Goal: Task Accomplishment & Management: Use online tool/utility

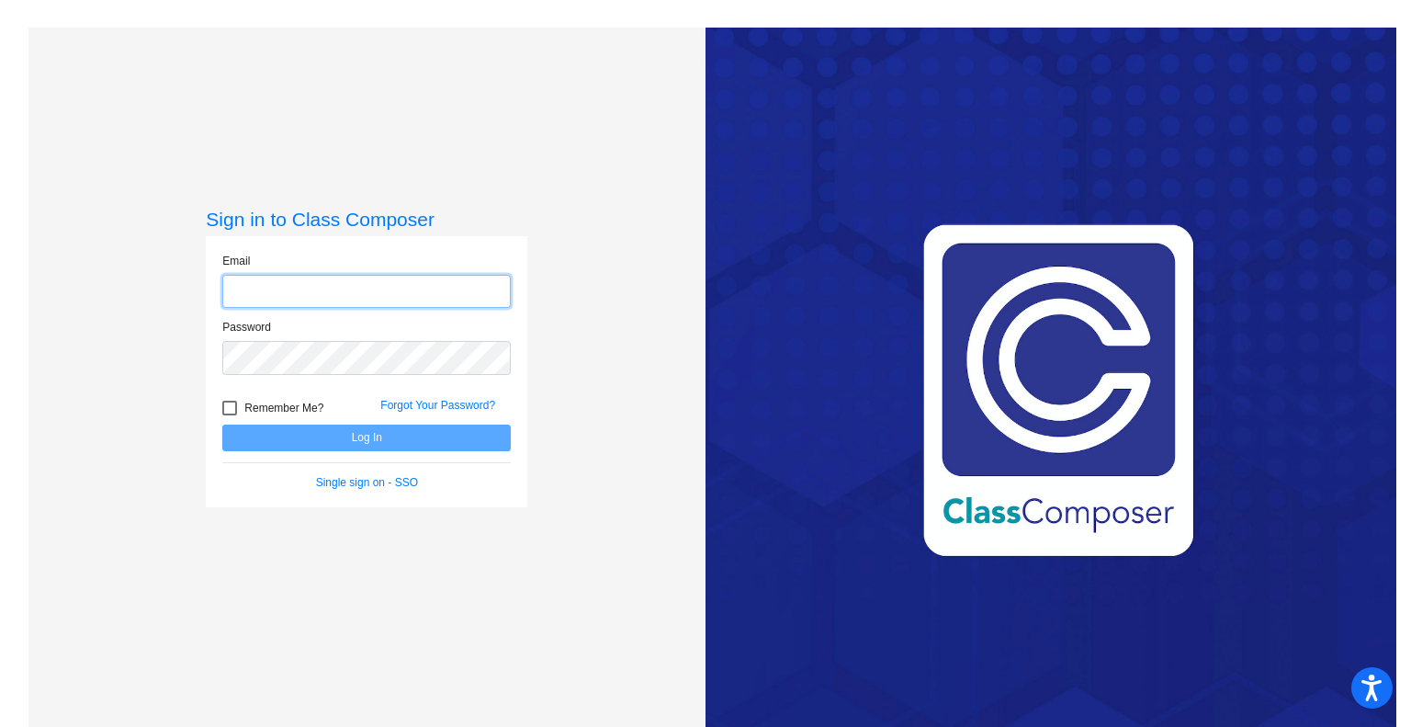
type input "[EMAIL_ADDRESS][DOMAIN_NAME]"
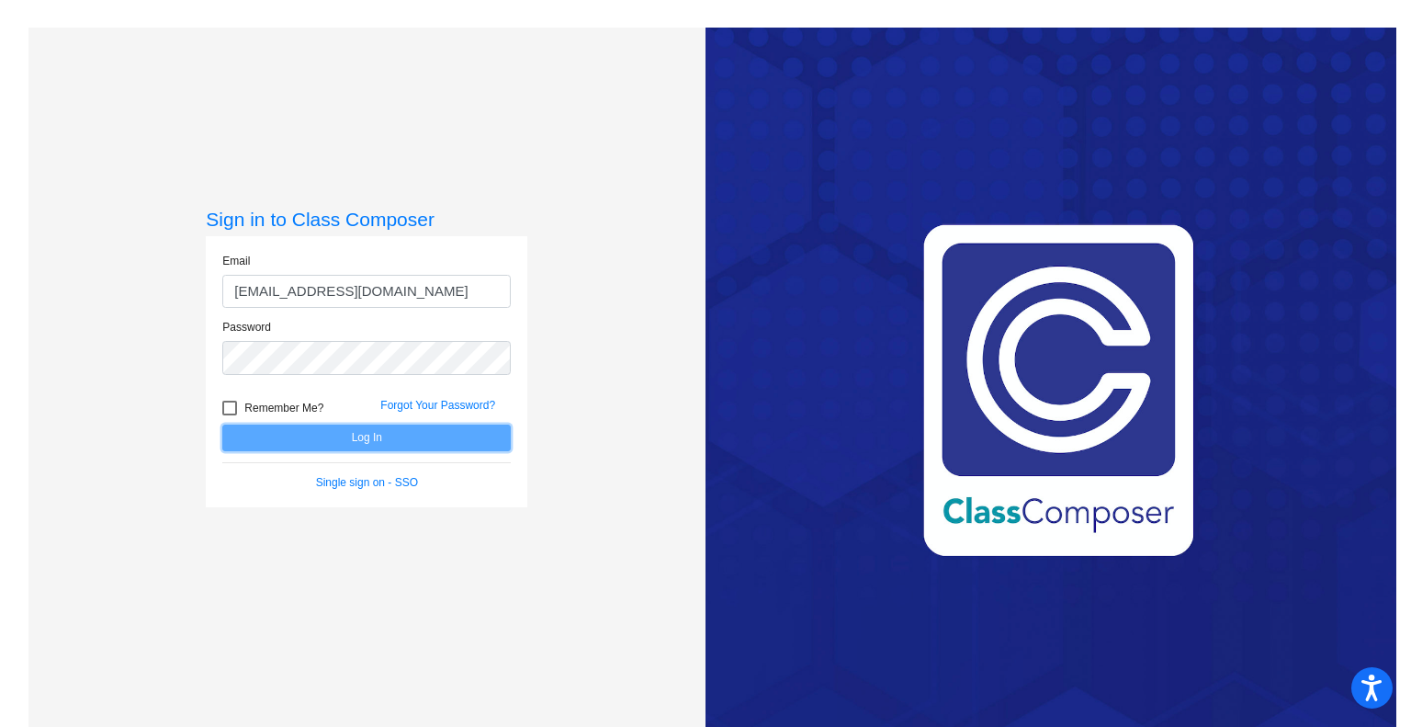
click at [359, 431] on button "Log In" at bounding box center [366, 437] width 288 height 27
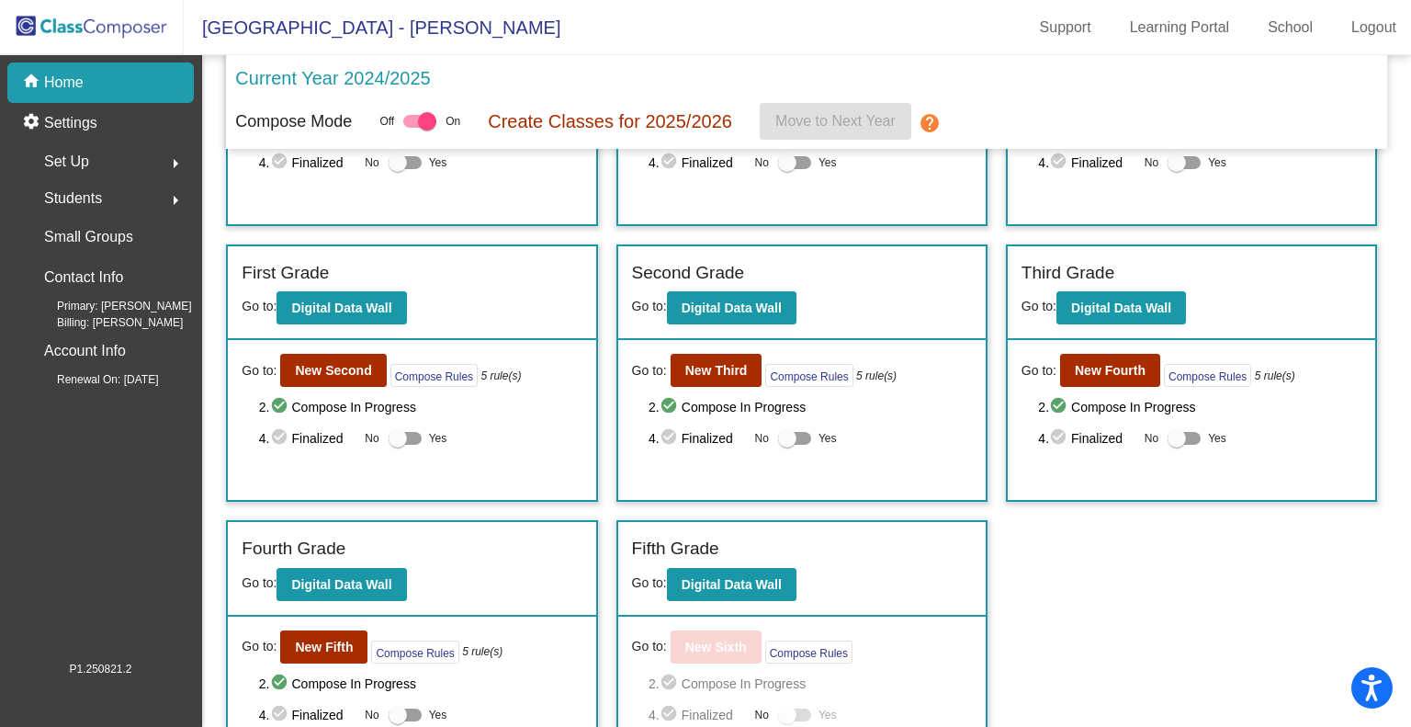
scroll to position [237, 0]
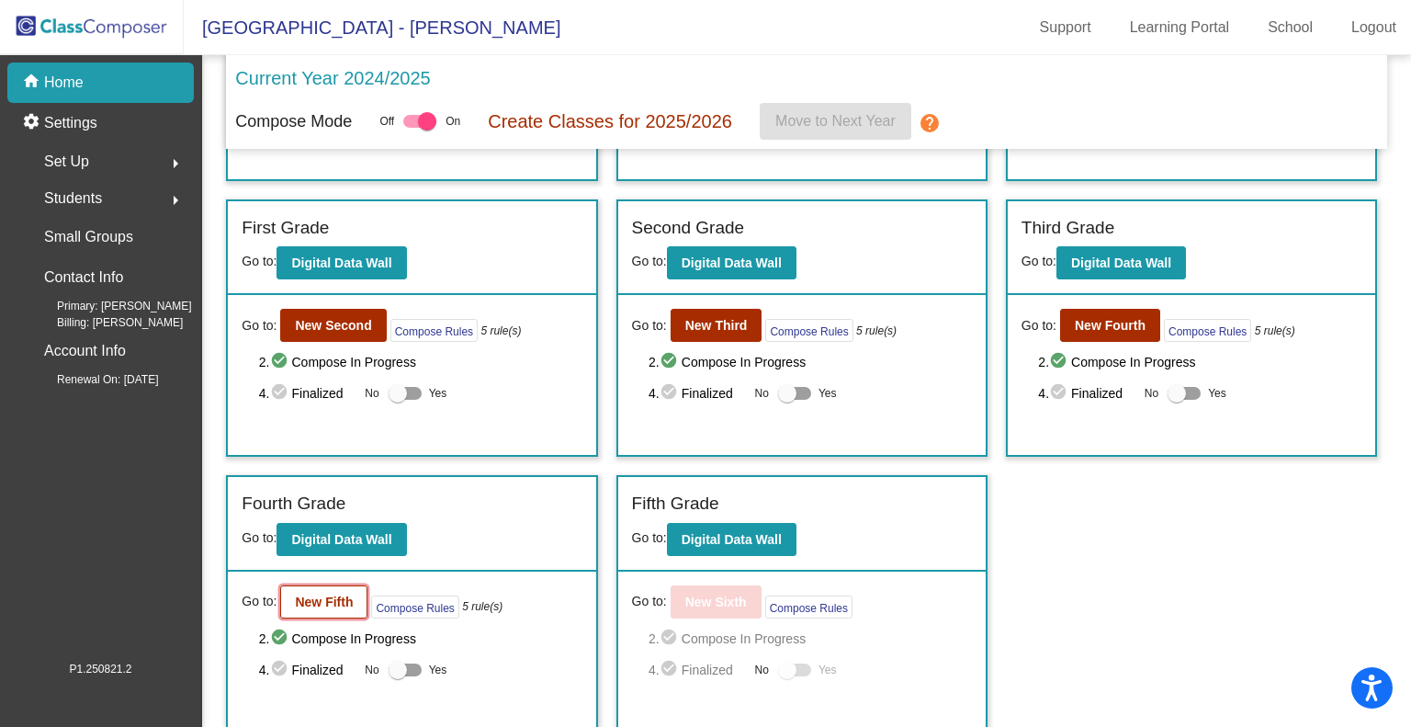
click at [344, 594] on b "New Fifth" at bounding box center [324, 601] width 58 height 15
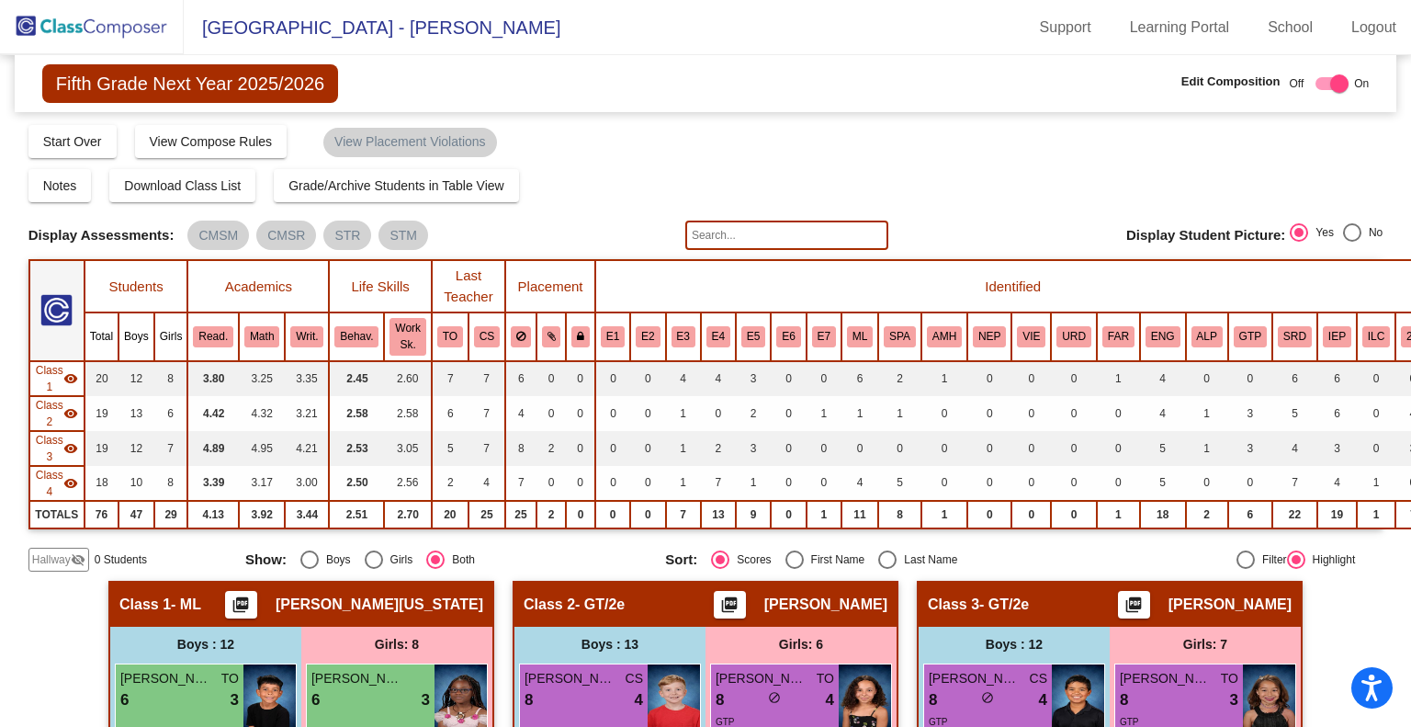
click at [882, 554] on div "Select an option" at bounding box center [887, 559] width 18 height 18
click at [887, 569] on input "Last Name" at bounding box center [887, 569] width 1 height 1
radio input "true"
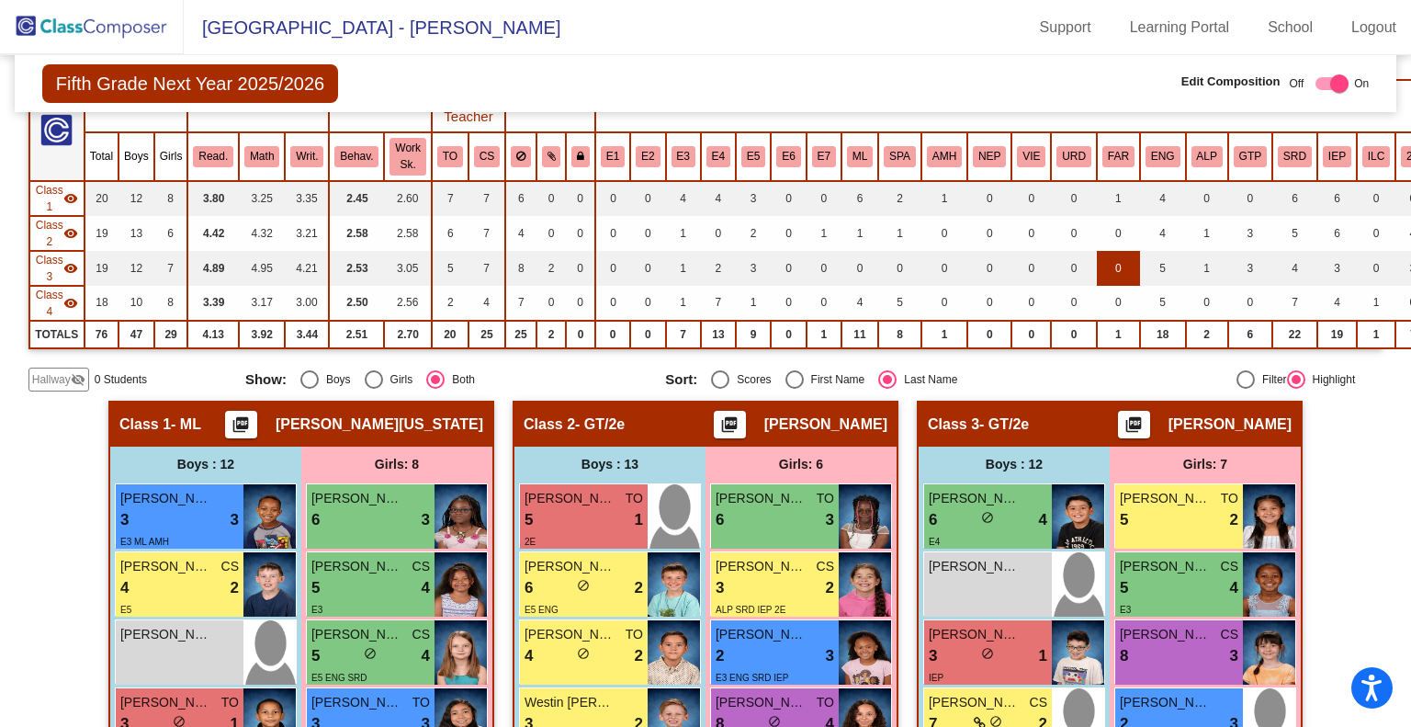
scroll to position [184, 0]
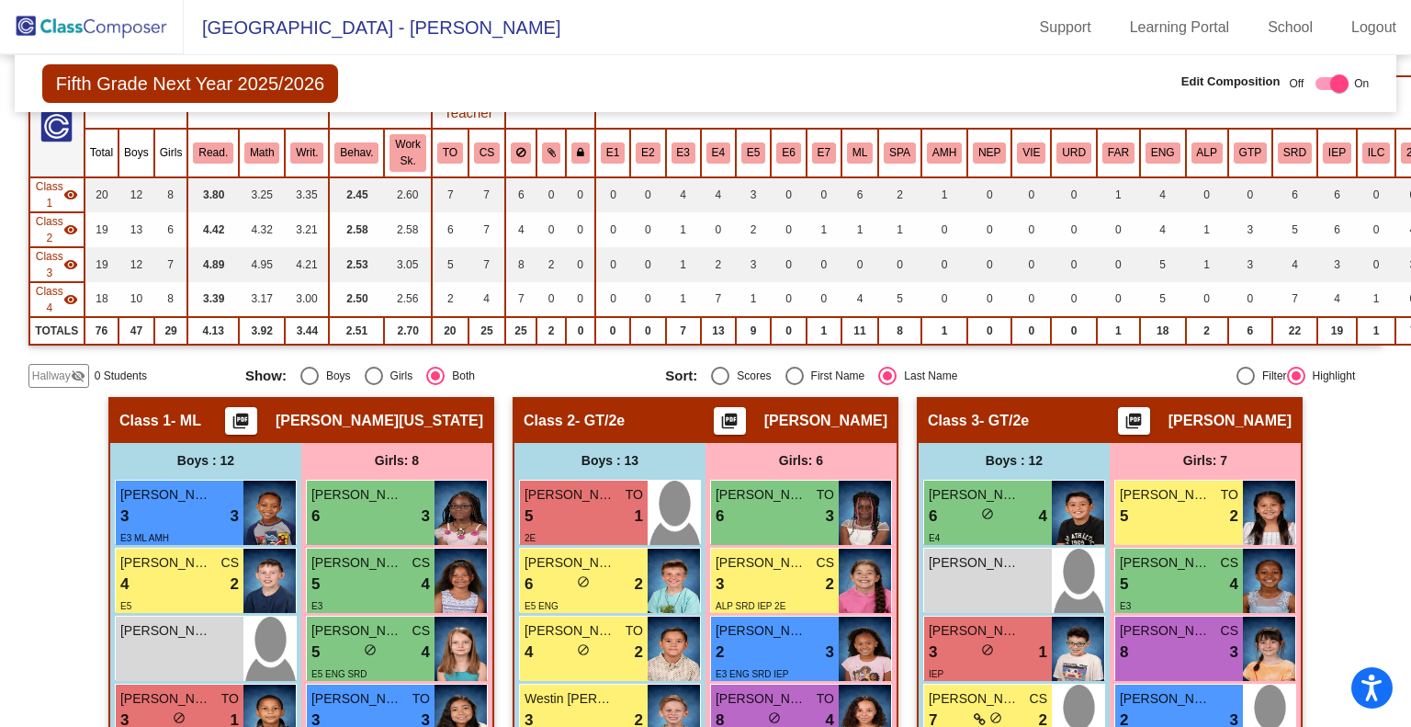
click at [596, 23] on mat-toolbar "[GEOGRAPHIC_DATA] - [PERSON_NAME] Support Learning Portal School Logout" at bounding box center [705, 27] width 1411 height 55
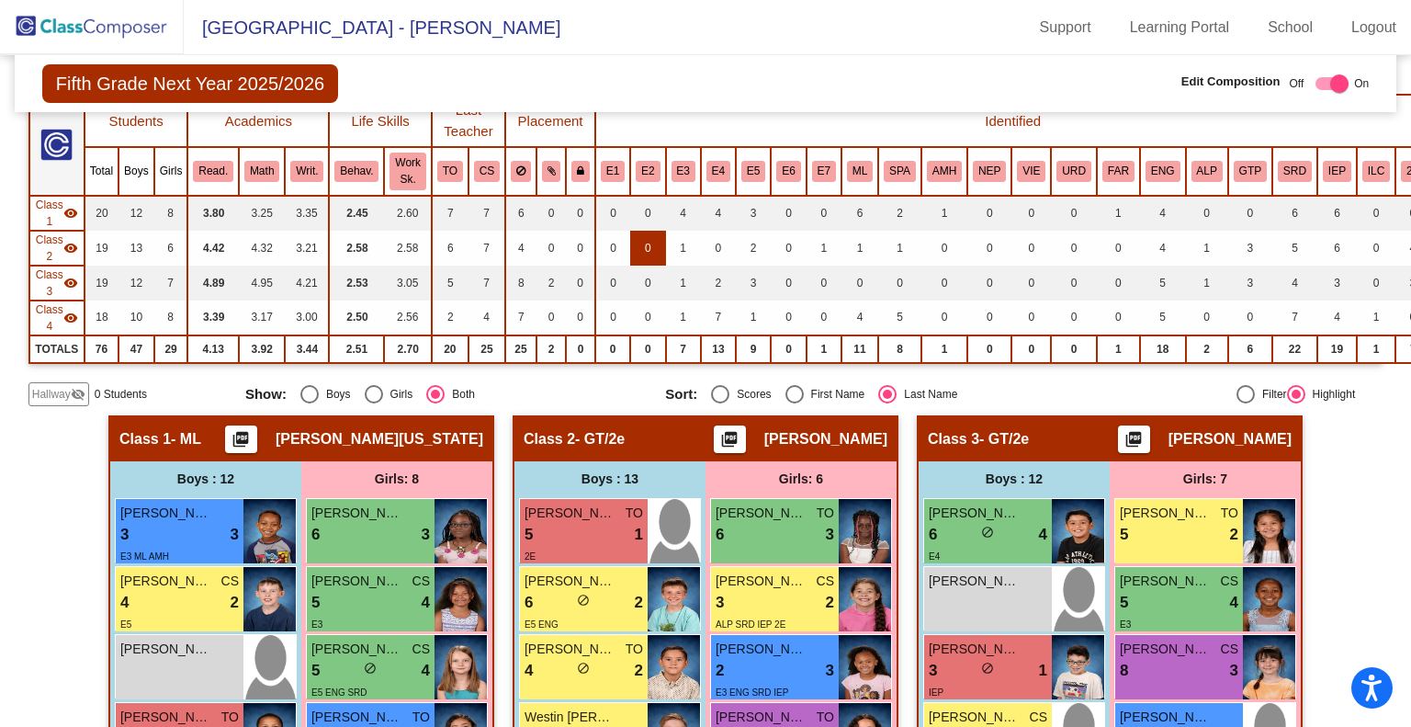
scroll to position [161, 0]
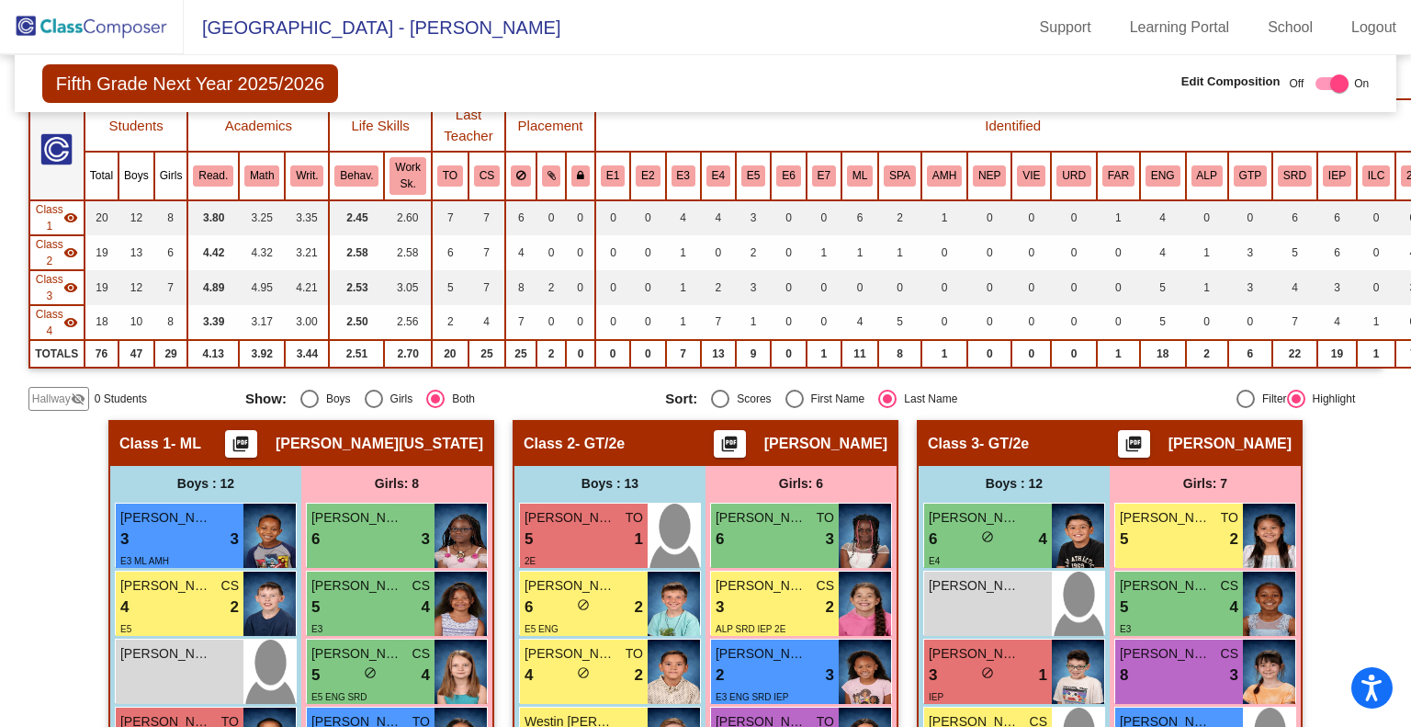
click at [70, 247] on mat-icon "visibility" at bounding box center [70, 252] width 15 height 15
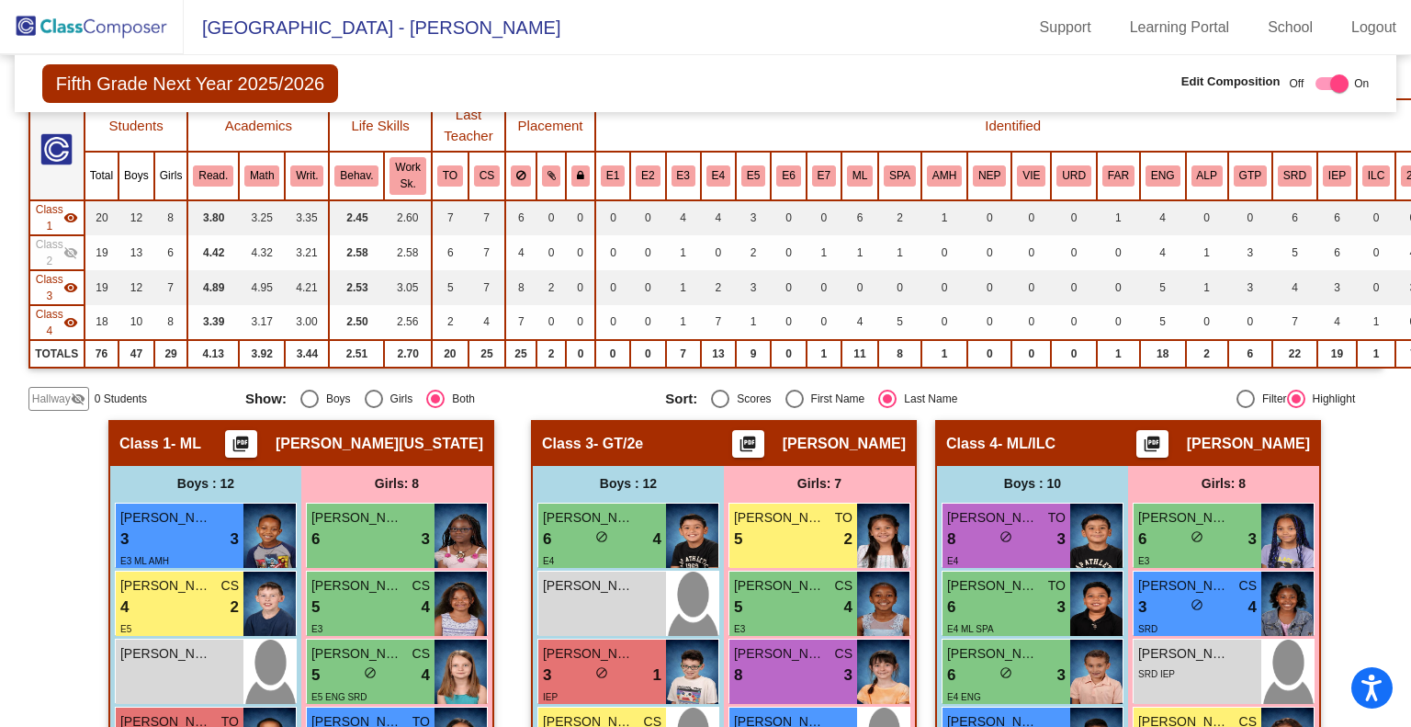
click at [70, 285] on mat-icon "visibility" at bounding box center [70, 287] width 15 height 15
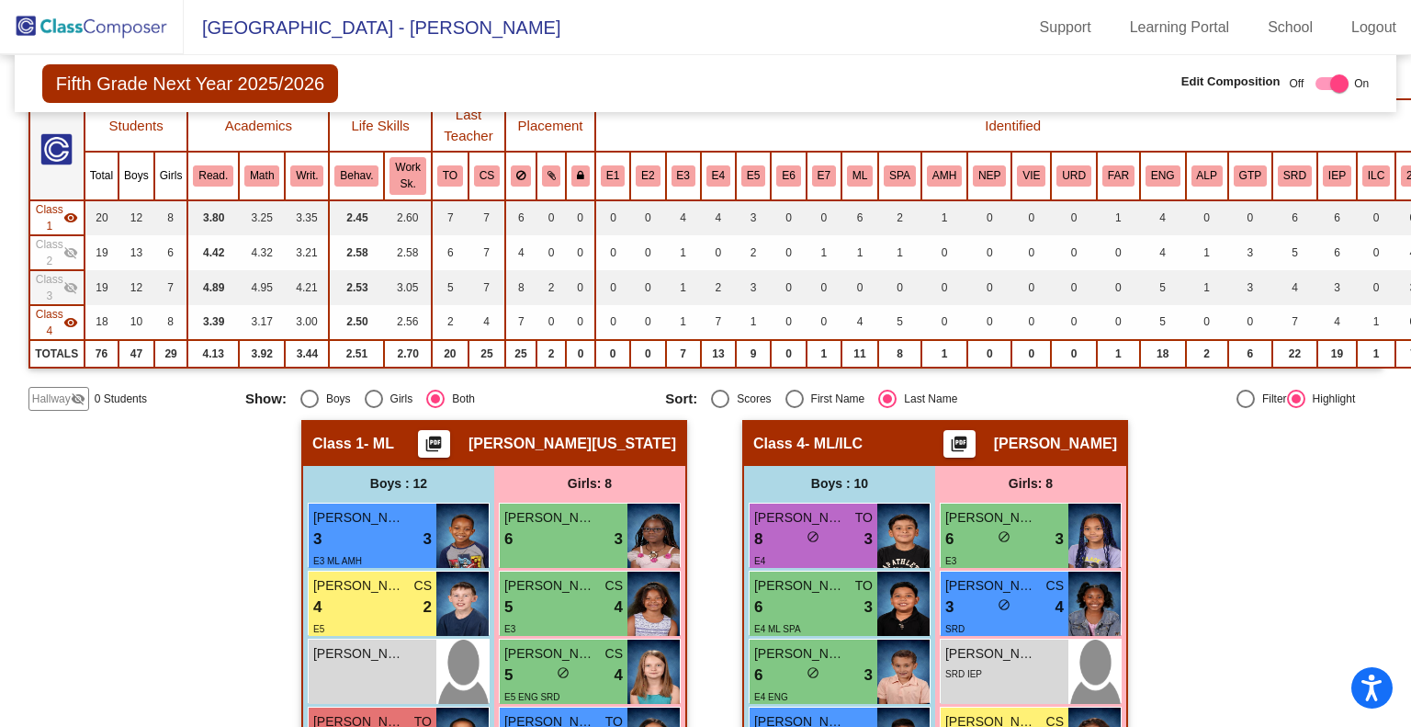
click at [70, 322] on mat-icon "visibility" at bounding box center [70, 322] width 15 height 15
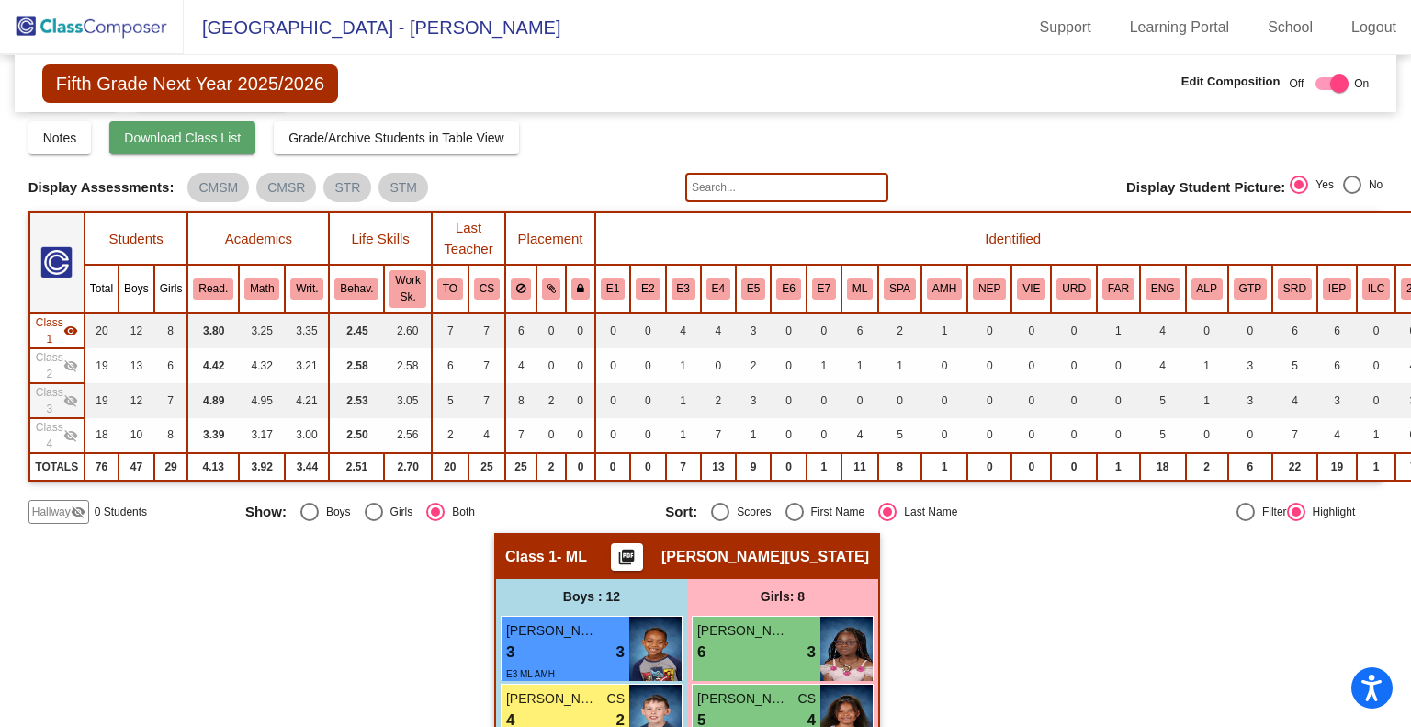
scroll to position [46, 0]
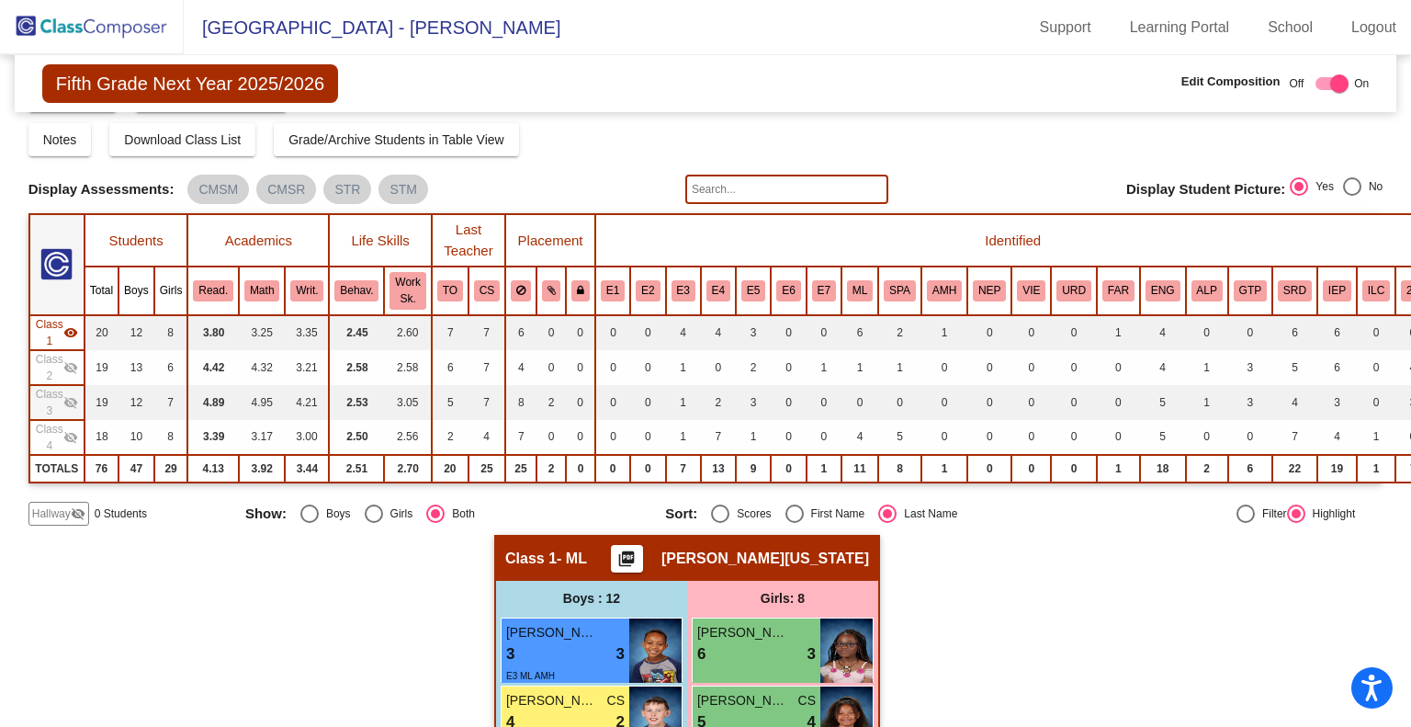
click at [98, 23] on img at bounding box center [92, 27] width 184 height 54
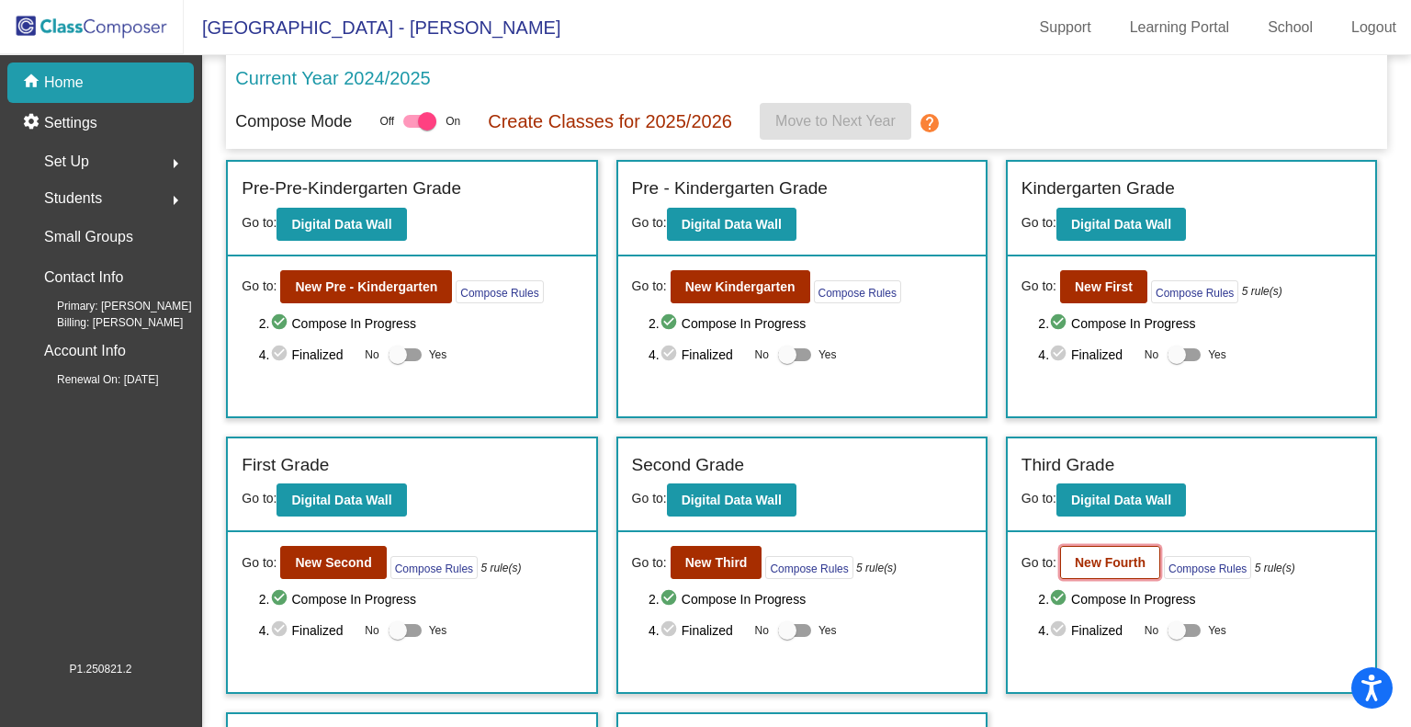
click at [1111, 560] on b "New Fourth" at bounding box center [1110, 562] width 71 height 15
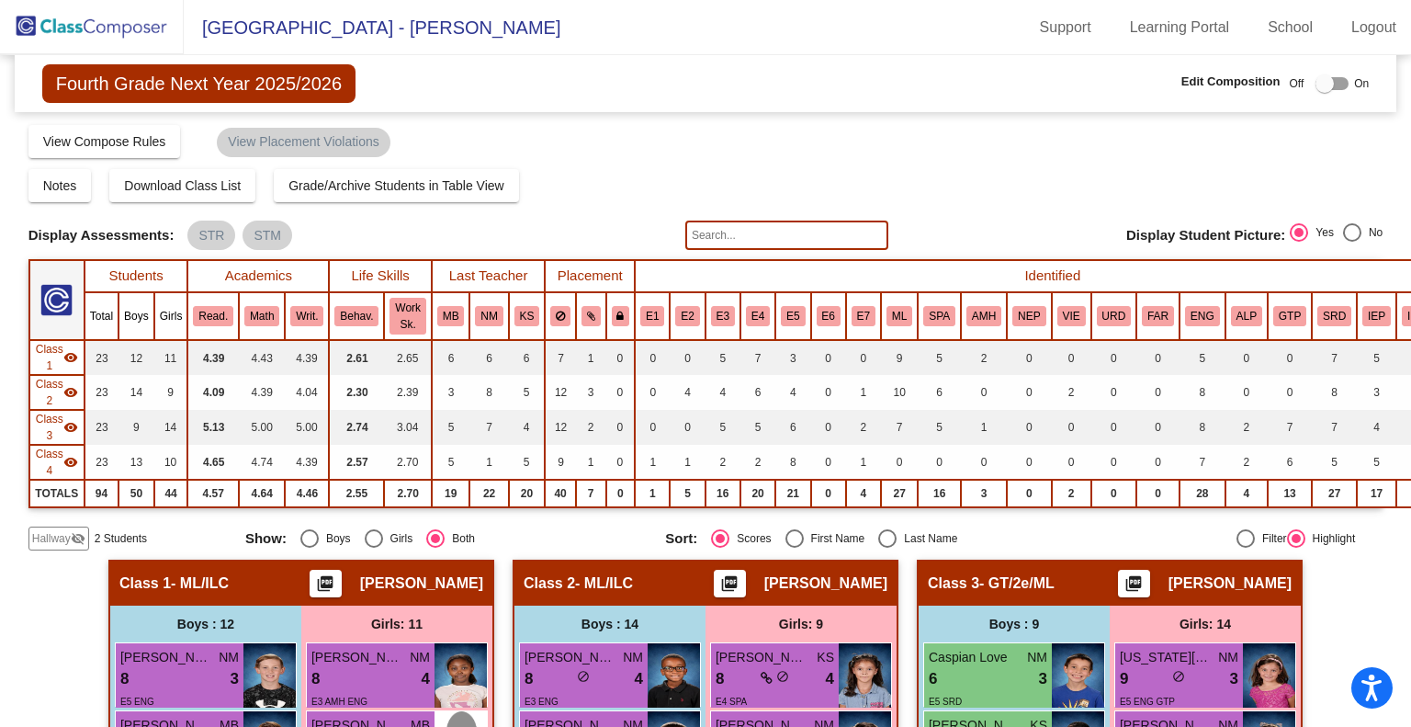
click at [651, 150] on div "Compose Start Over Submit Classes Compose has been submitted Check for Incomple…" at bounding box center [705, 140] width 1355 height 35
